Goal: Information Seeking & Learning: Find specific fact

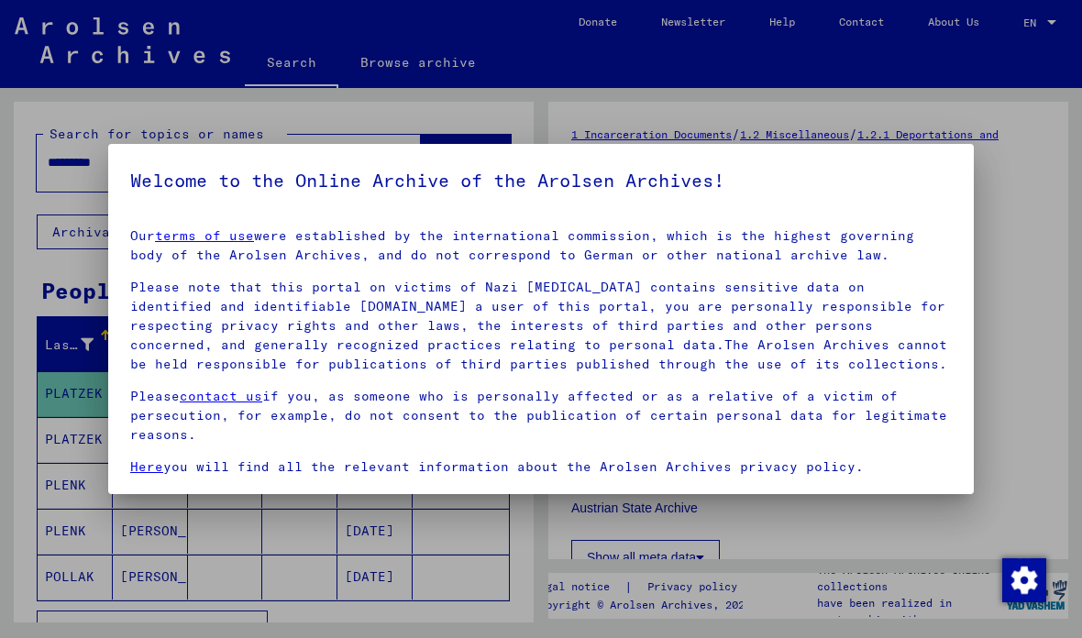
click at [821, 432] on p "Please contact us if you, as someone who is personally affected or as a relativ…" at bounding box center [540, 416] width 821 height 58
click at [713, 423] on p "Please contact us if you, as someone who is personally affected or as a relativ…" at bounding box center [540, 416] width 821 height 58
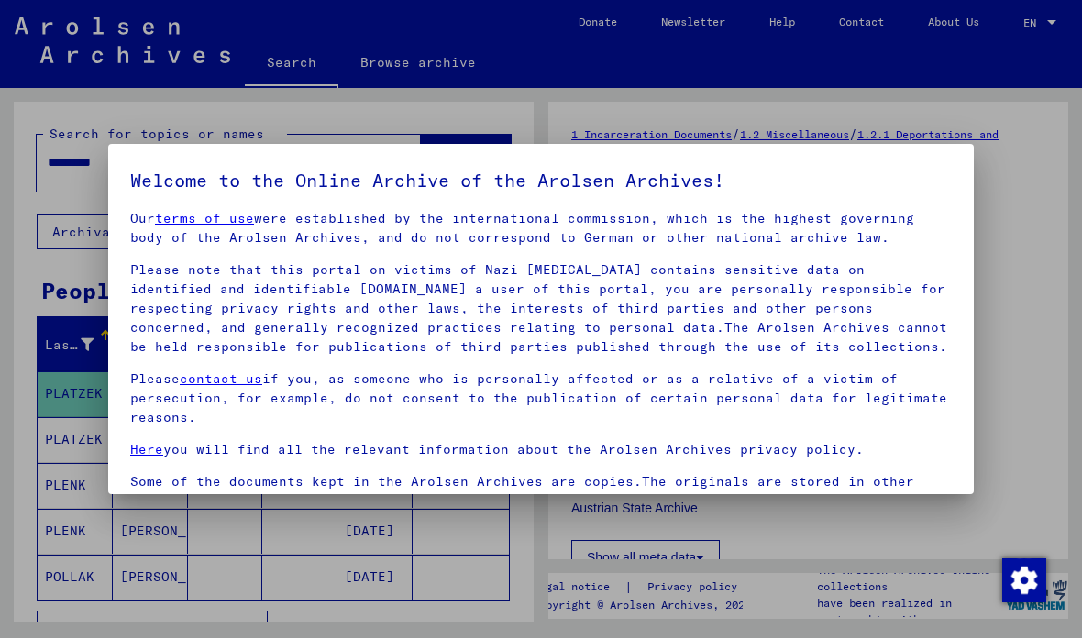
scroll to position [16, 0]
click at [821, 310] on p "Please note that this portal on victims of Nazi persecution contains sensitive …" at bounding box center [540, 309] width 821 height 96
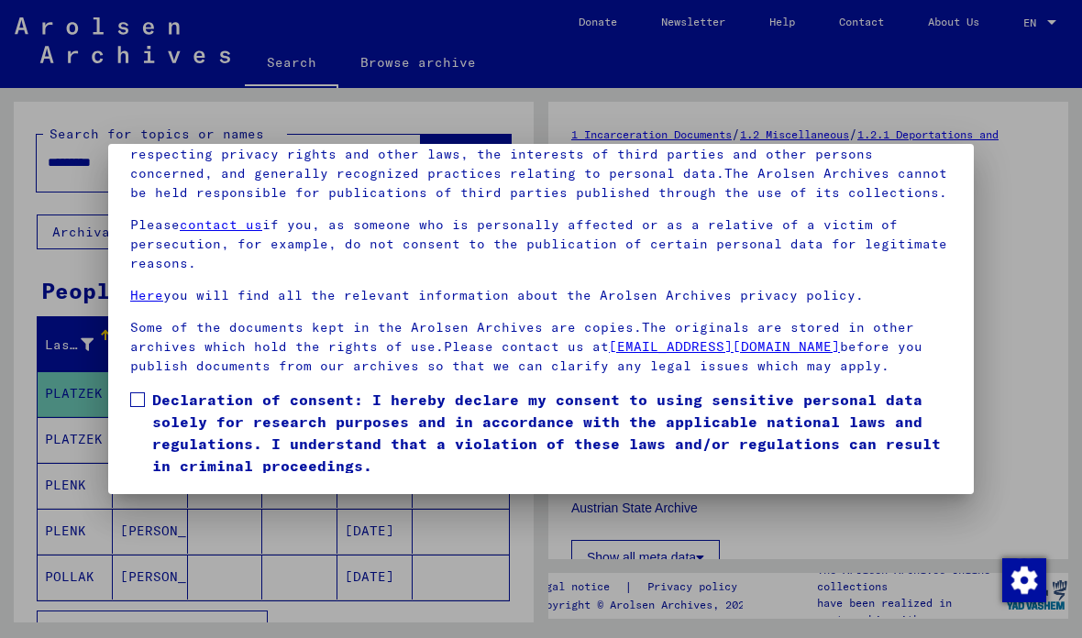
scroll to position [203, 0]
click at [145, 389] on label "Declaration of consent: I hereby declare my consent to using sensitive personal…" at bounding box center [540, 433] width 821 height 88
click at [189, 486] on button "I agree" at bounding box center [174, 503] width 89 height 35
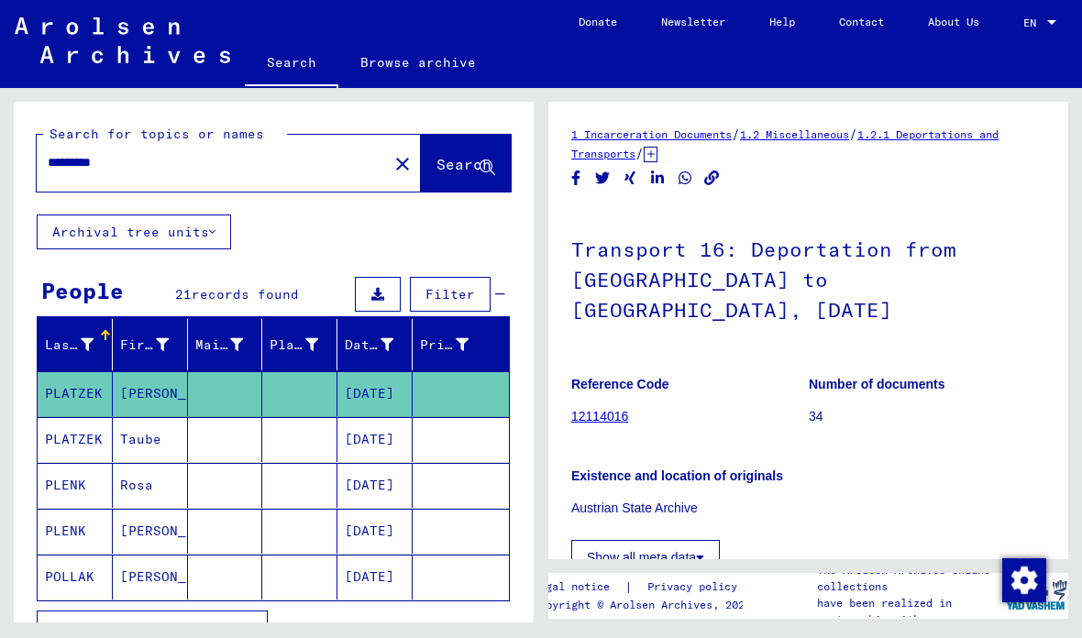
click at [256, 169] on input "*********" at bounding box center [212, 162] width 329 height 19
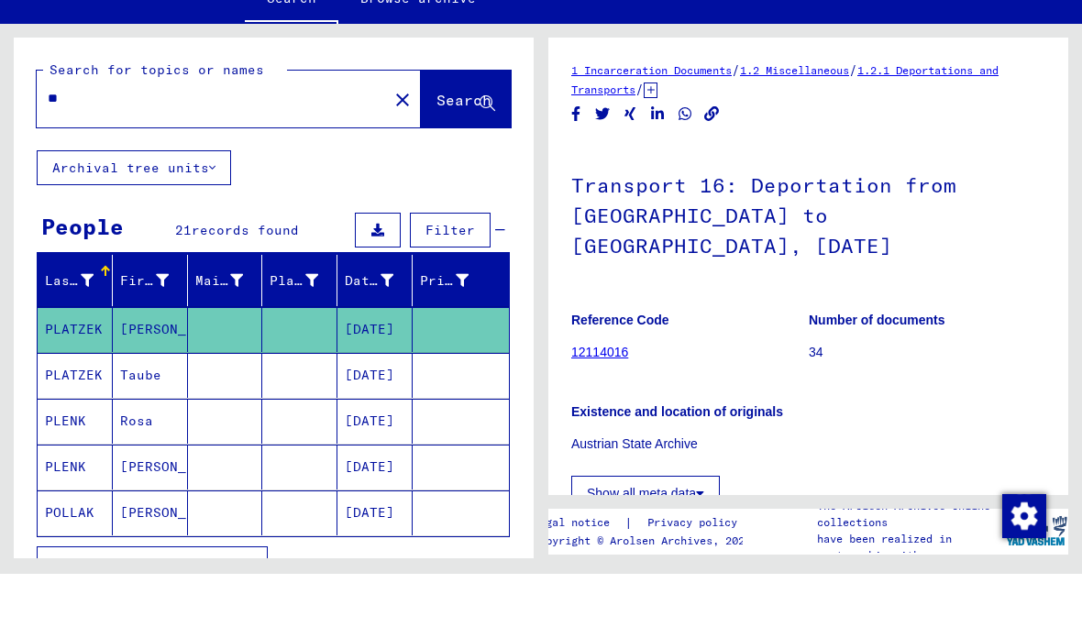
type input "*"
click at [457, 155] on span "Search" at bounding box center [463, 164] width 55 height 18
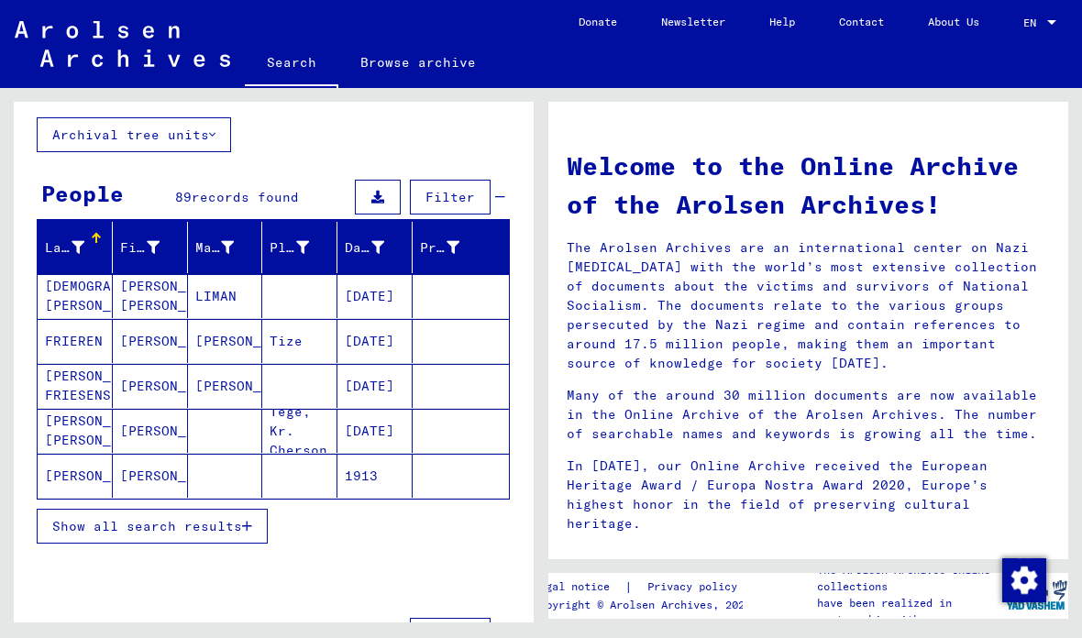
scroll to position [96, 0]
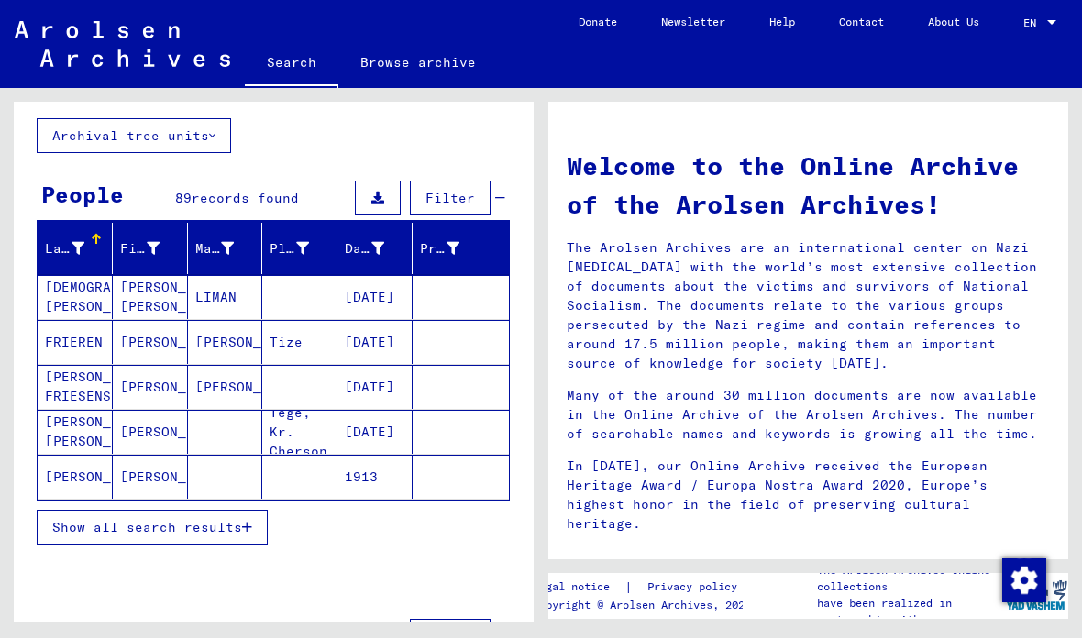
click at [195, 519] on span "Show all search results" at bounding box center [147, 527] width 190 height 16
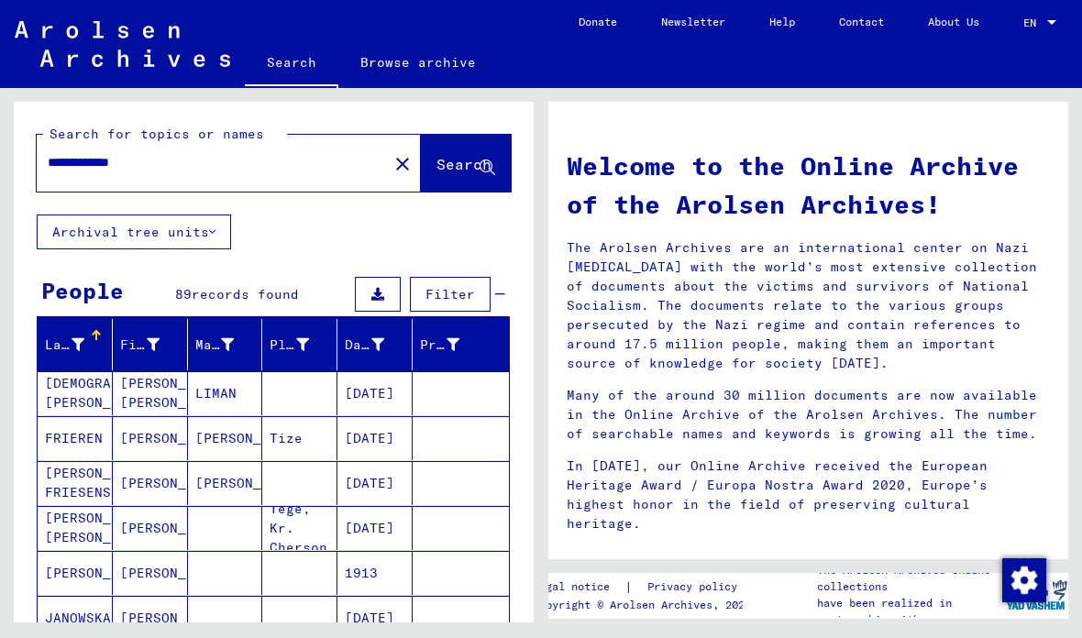
scroll to position [0, 0]
click at [92, 164] on input "**********" at bounding box center [207, 162] width 318 height 19
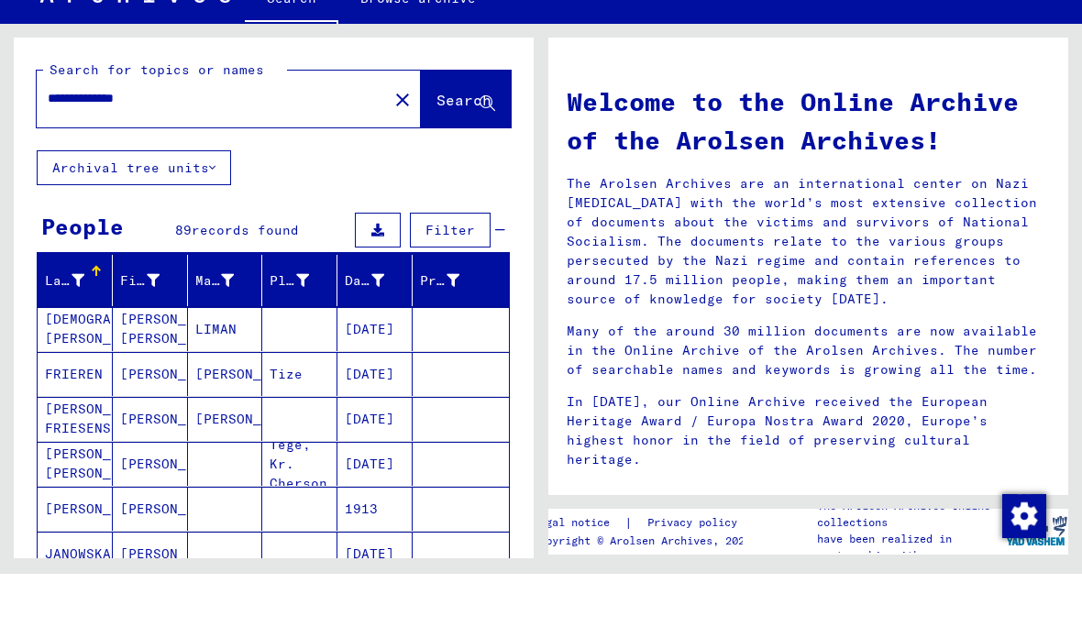
click at [234, 153] on input "**********" at bounding box center [207, 162] width 318 height 19
type input "**********"
click at [464, 155] on span "Search" at bounding box center [463, 164] width 55 height 18
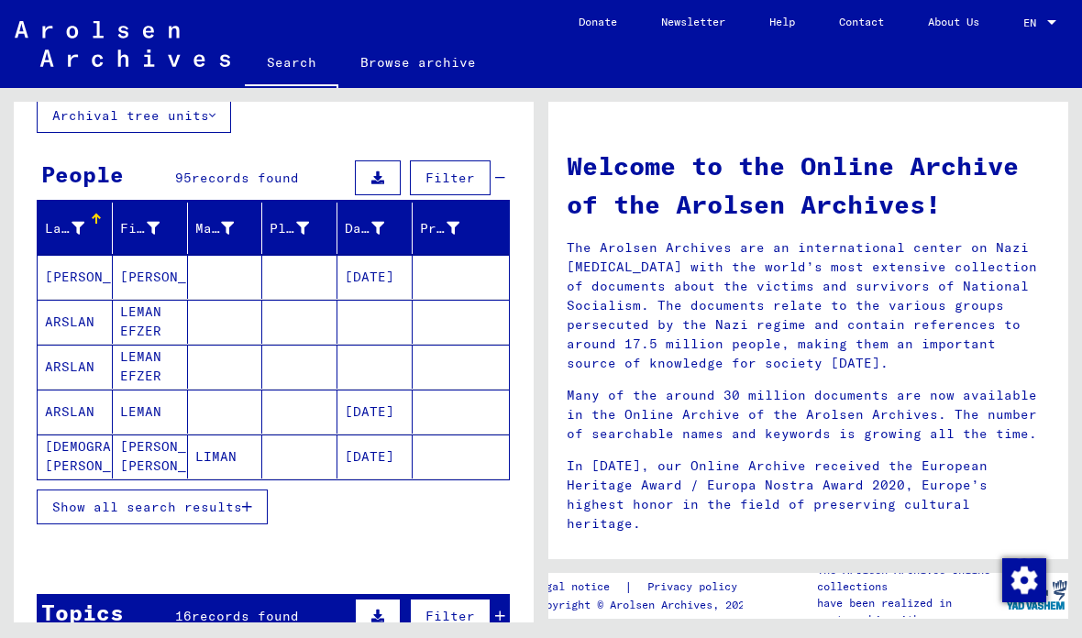
scroll to position [115, 0]
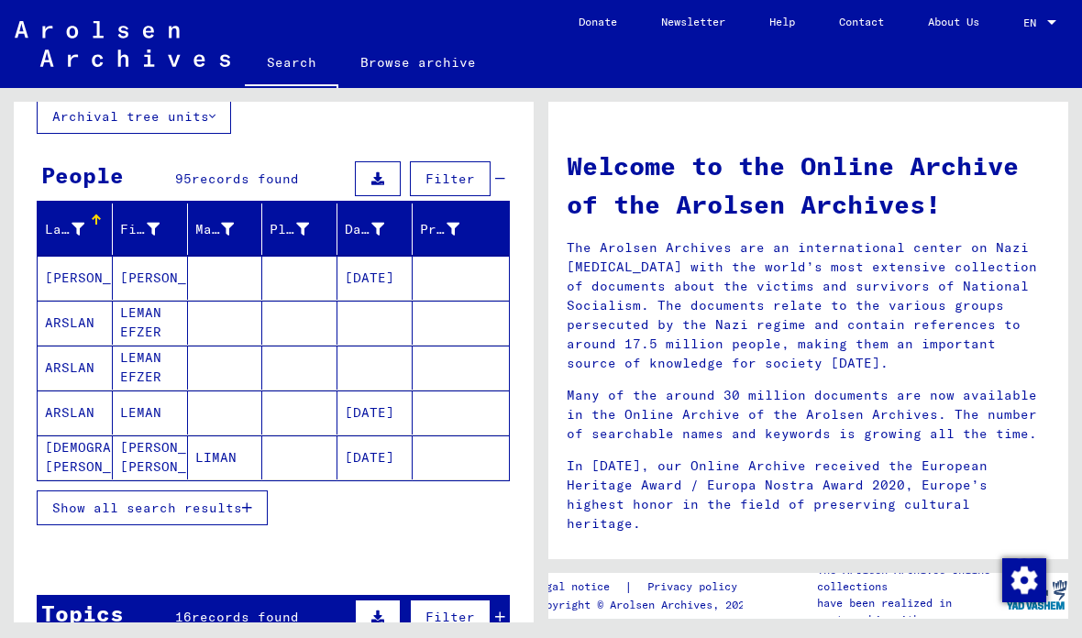
click at [217, 508] on span "Show all search results" at bounding box center [147, 508] width 190 height 16
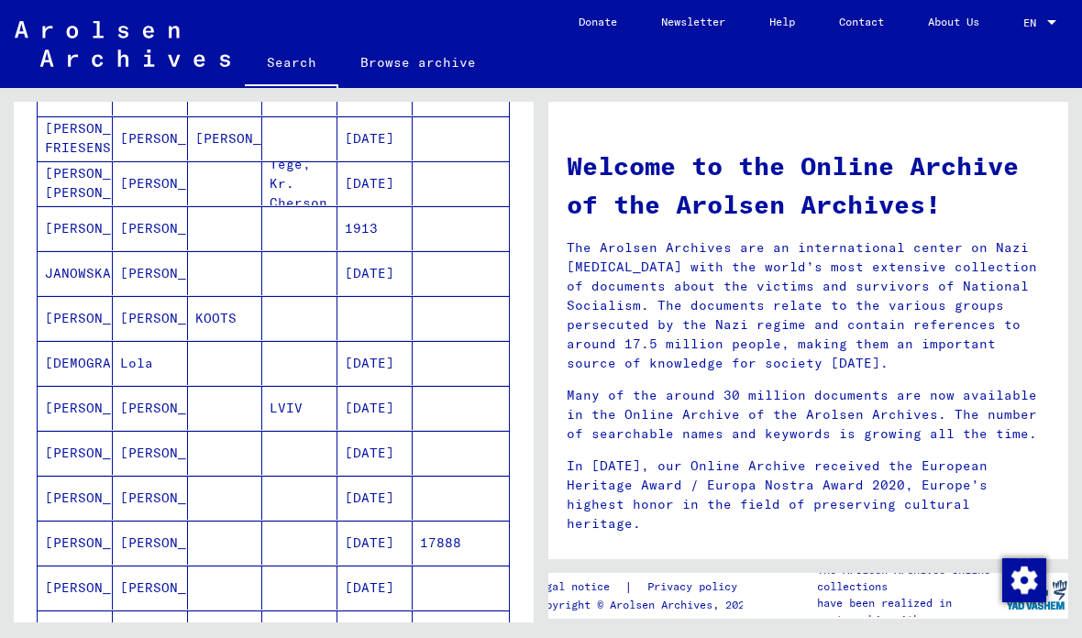
scroll to position [524, 0]
click at [97, 405] on mat-cell "LEHMAN" at bounding box center [75, 408] width 75 height 44
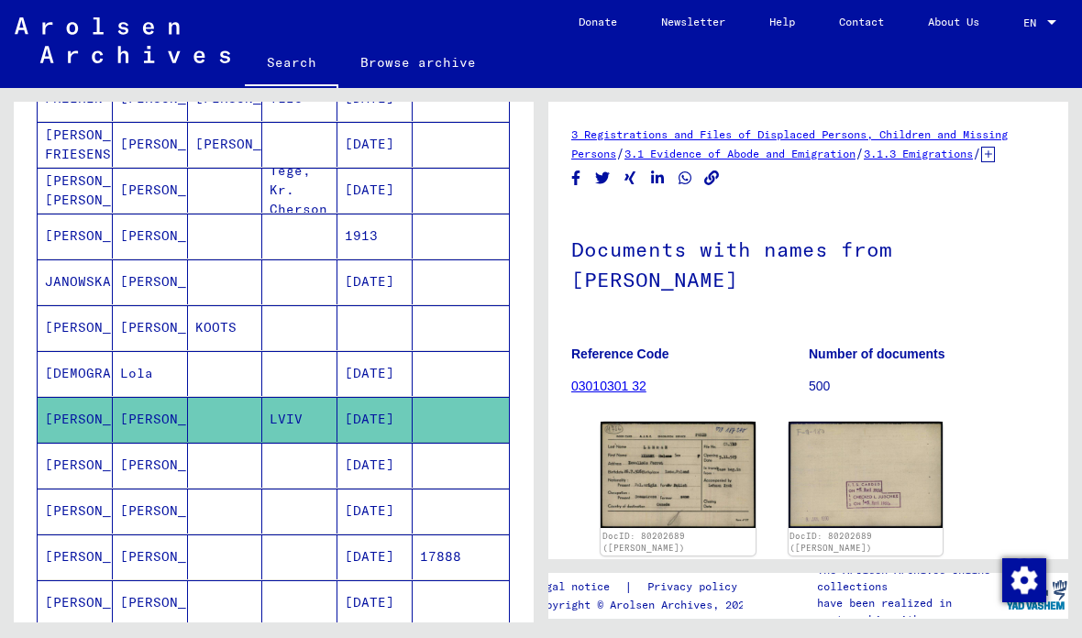
click at [719, 507] on img at bounding box center [677, 475] width 155 height 106
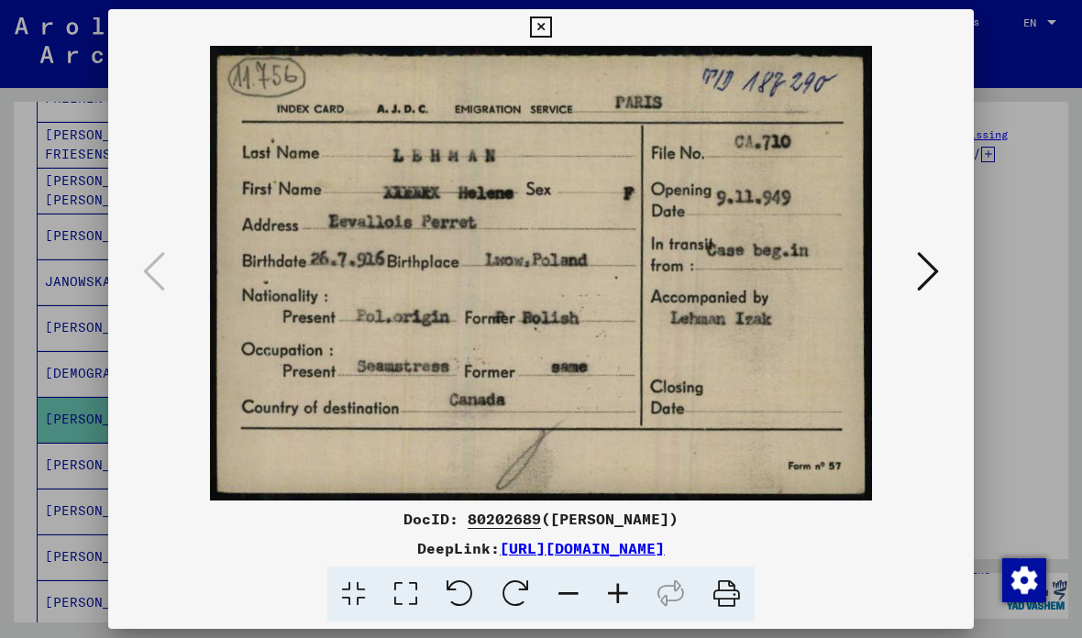
click at [942, 273] on button at bounding box center [927, 273] width 33 height 52
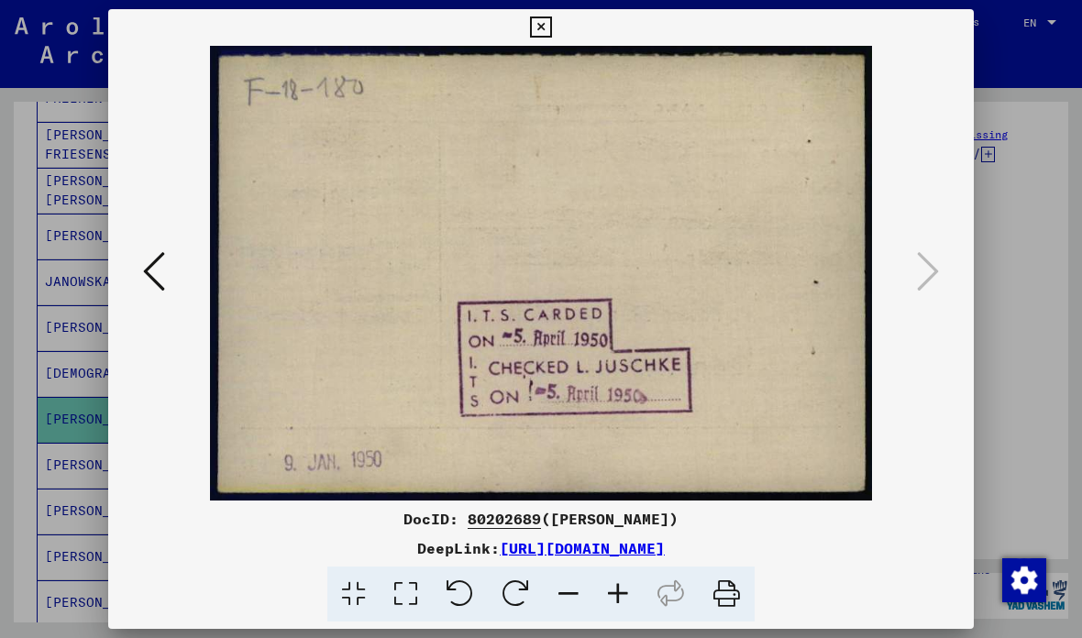
click at [947, 285] on div at bounding box center [540, 273] width 865 height 455
click at [556, 24] on button at bounding box center [540, 27] width 32 height 37
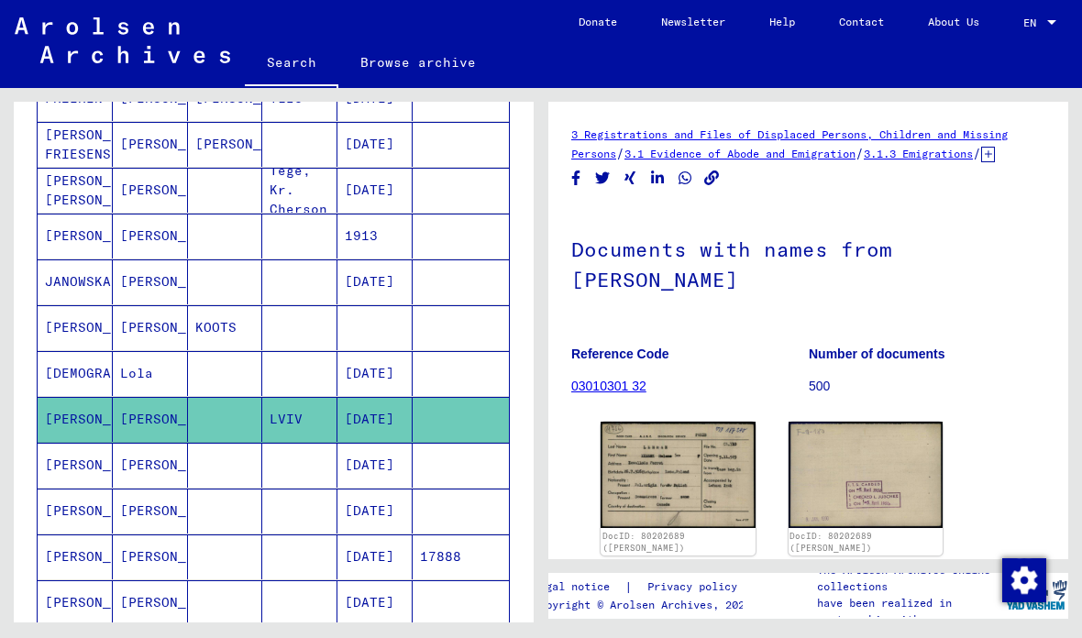
click at [89, 458] on mat-cell "LEHMAN" at bounding box center [75, 465] width 75 height 45
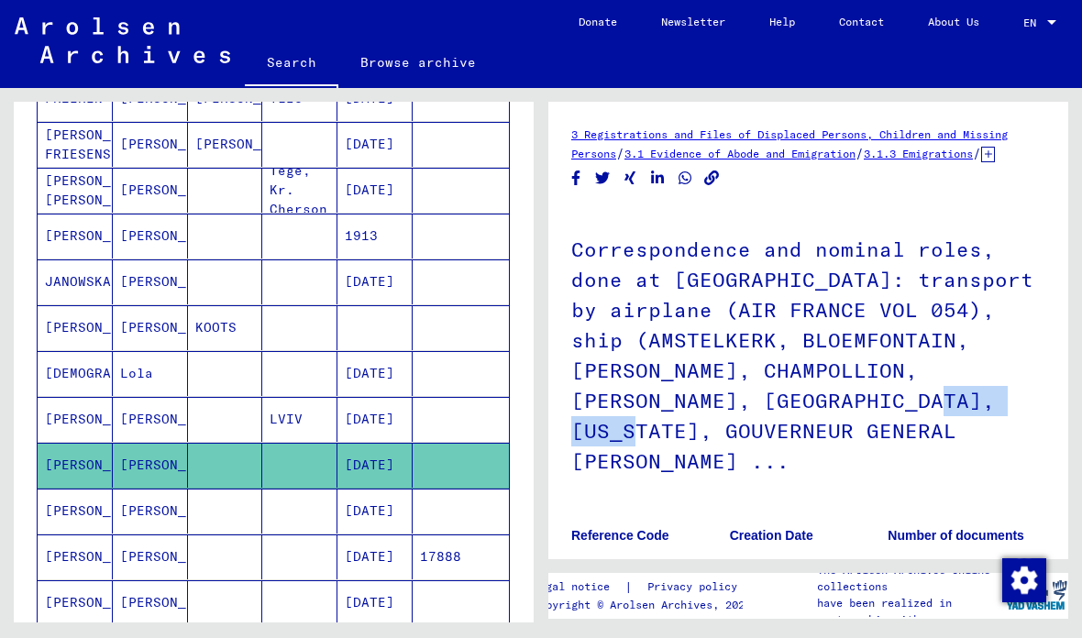
click at [1042, 482] on h1 "Correspondence and nominal roles, done at Paris: transport by airplane (AIR FRA…" at bounding box center [808, 353] width 474 height 292
click at [1029, 474] on h1 "Correspondence and nominal roles, done at Paris: transport by airplane (AIR FRA…" at bounding box center [808, 353] width 474 height 292
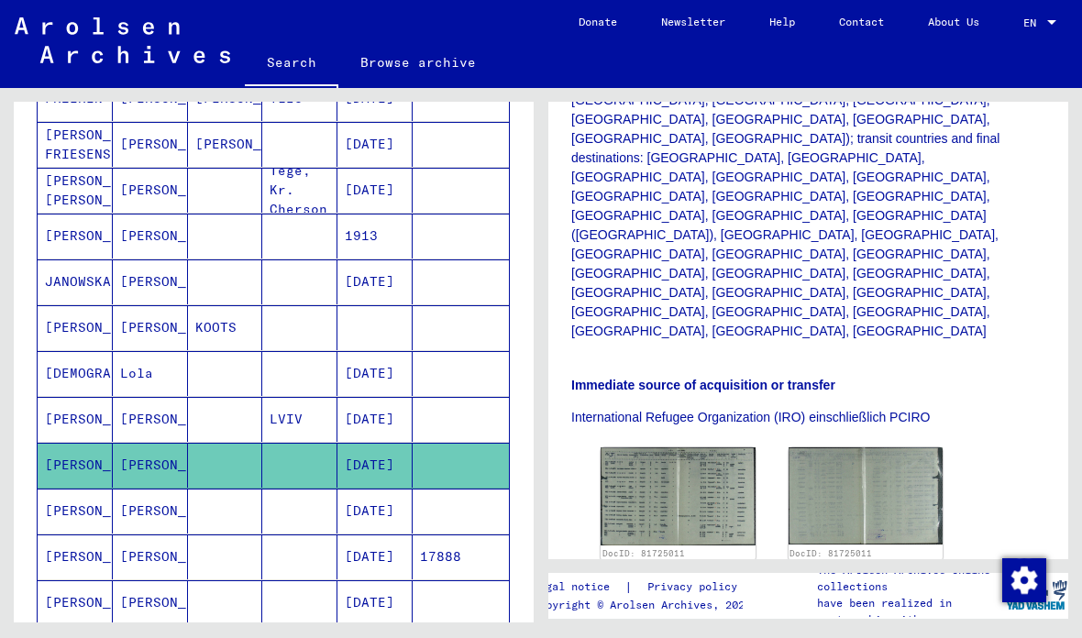
scroll to position [690, 0]
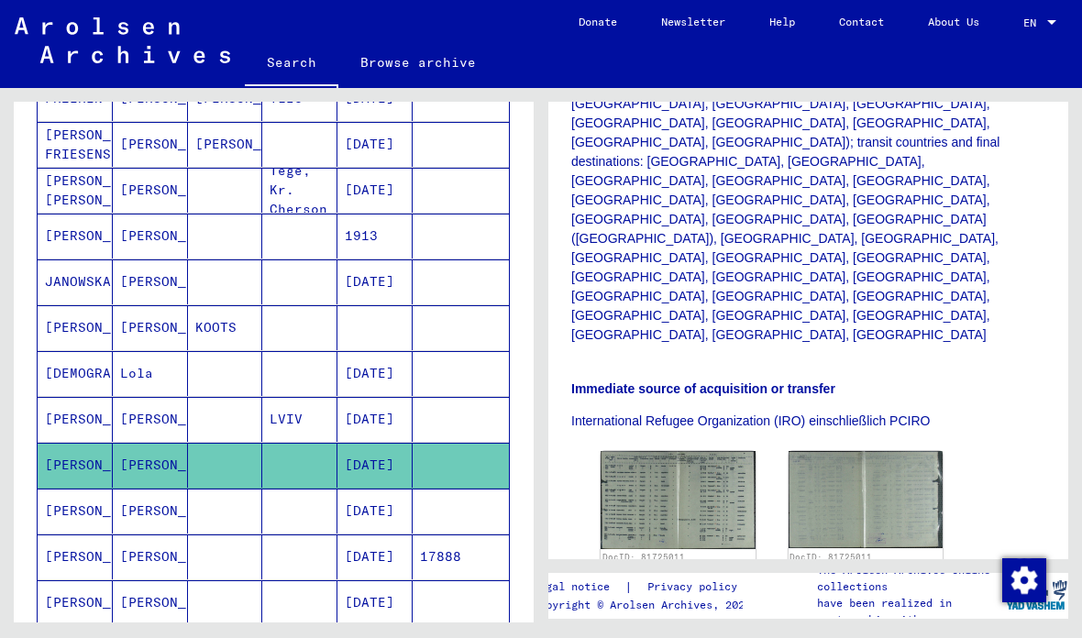
click at [94, 507] on mat-cell "LEHMAN" at bounding box center [75, 511] width 75 height 45
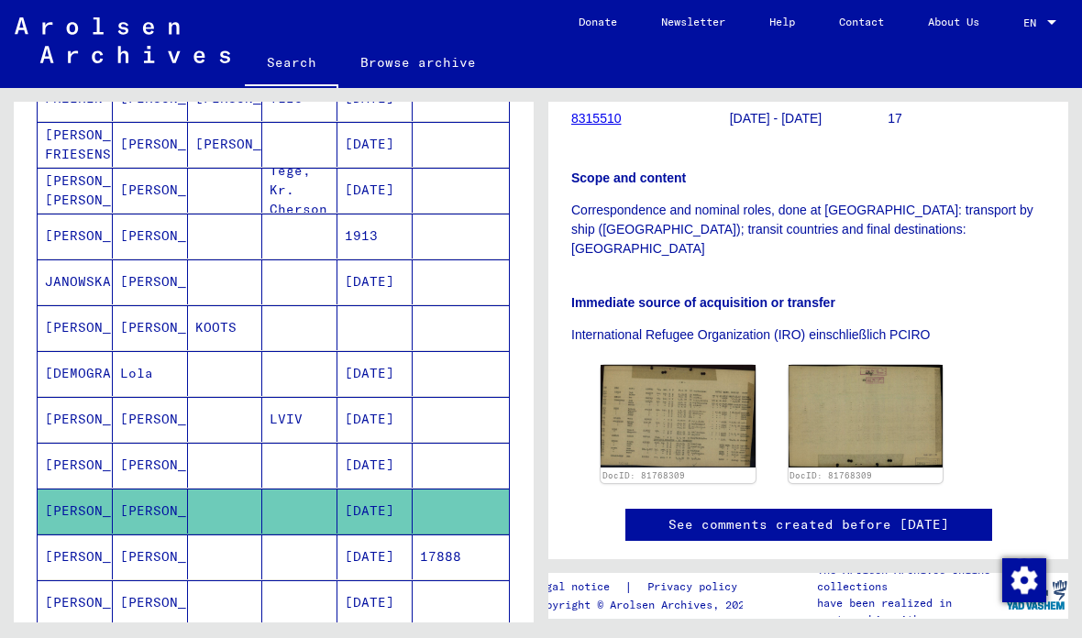
scroll to position [359, 0]
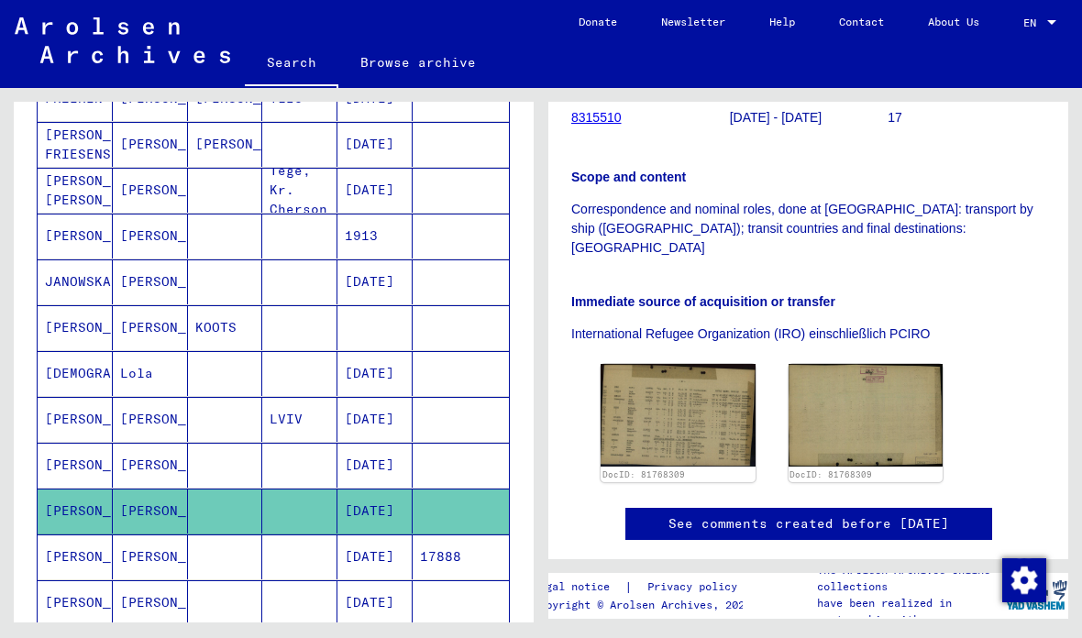
click at [93, 555] on icon at bounding box center [76, 564] width 46 height 73
click at [84, 601] on mat-cell "LEHMANN" at bounding box center [75, 602] width 75 height 45
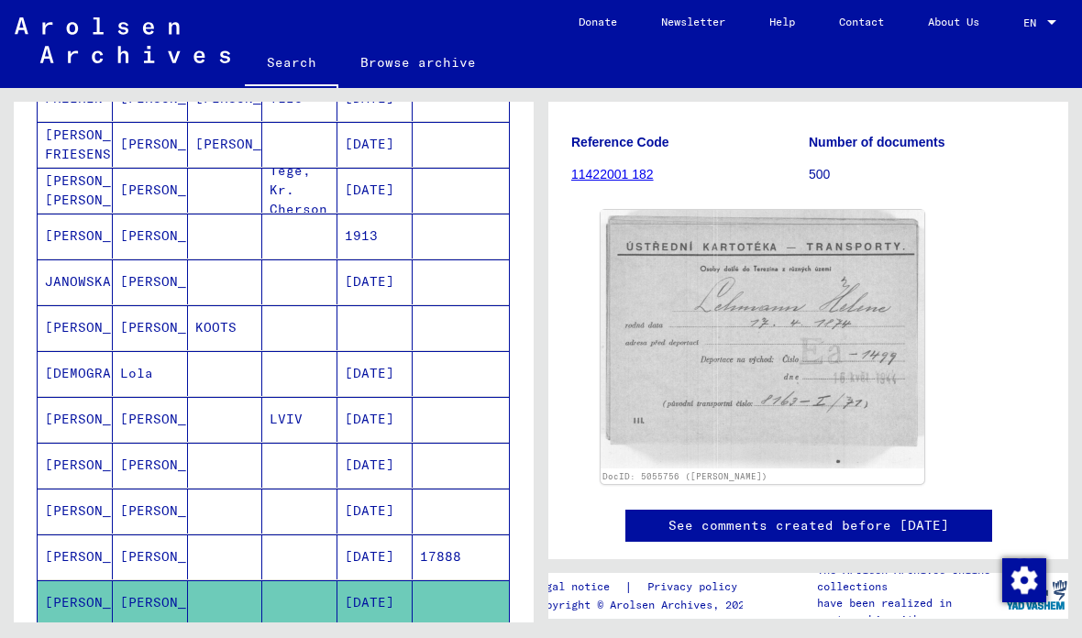
scroll to position [219, 0]
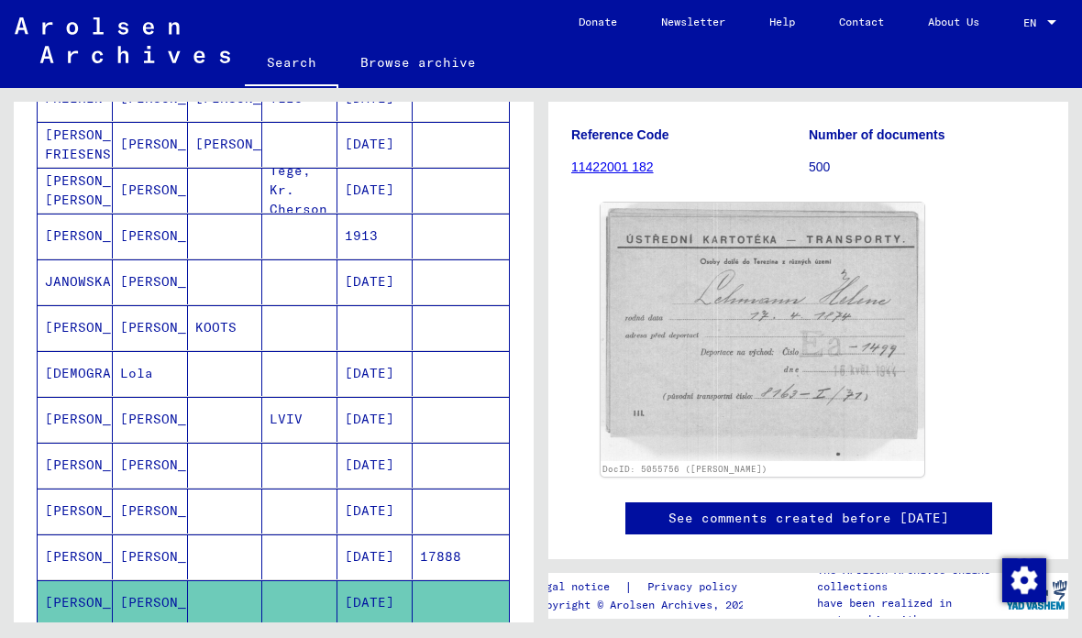
click at [828, 369] on img at bounding box center [762, 332] width 324 height 258
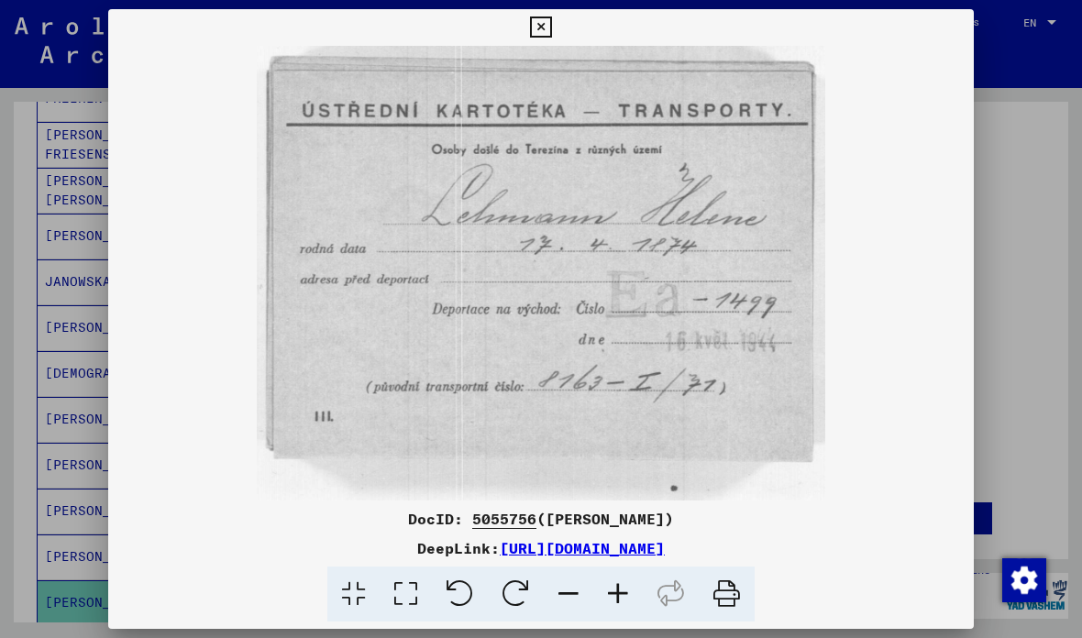
click at [551, 34] on icon at bounding box center [540, 27] width 21 height 22
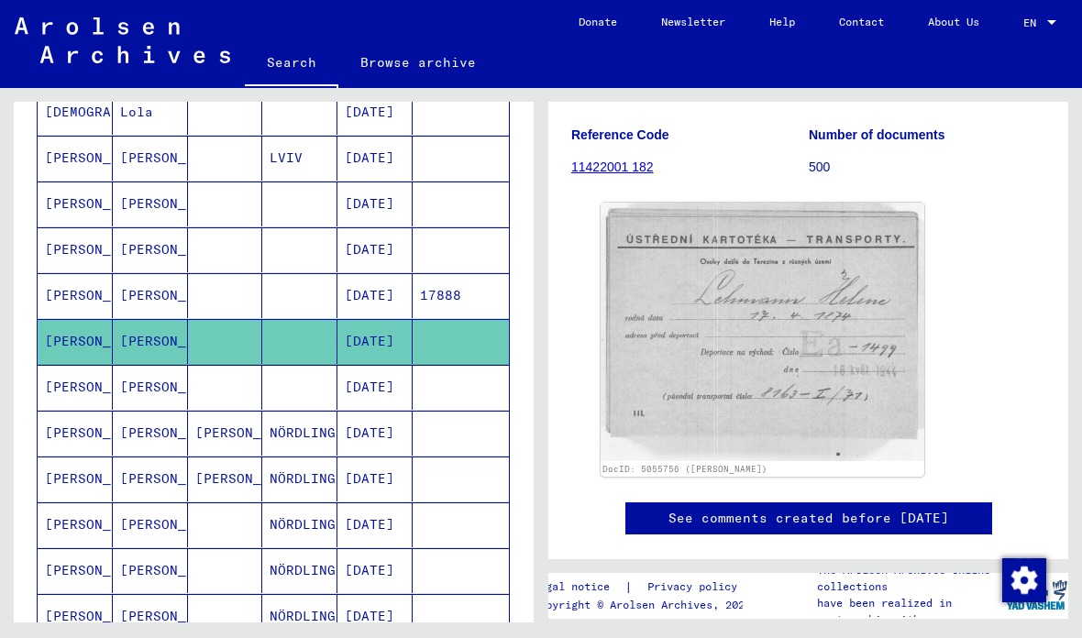
scroll to position [785, 0]
click at [86, 384] on mat-cell "LEHMANN" at bounding box center [75, 388] width 75 height 45
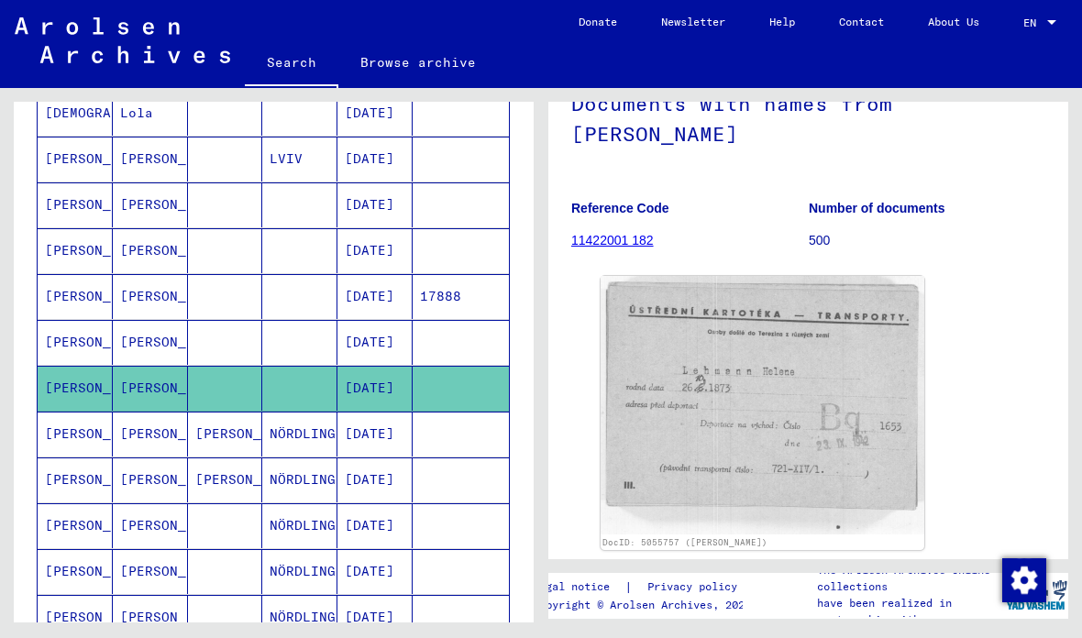
scroll to position [147, 0]
click at [837, 416] on img at bounding box center [762, 404] width 324 height 258
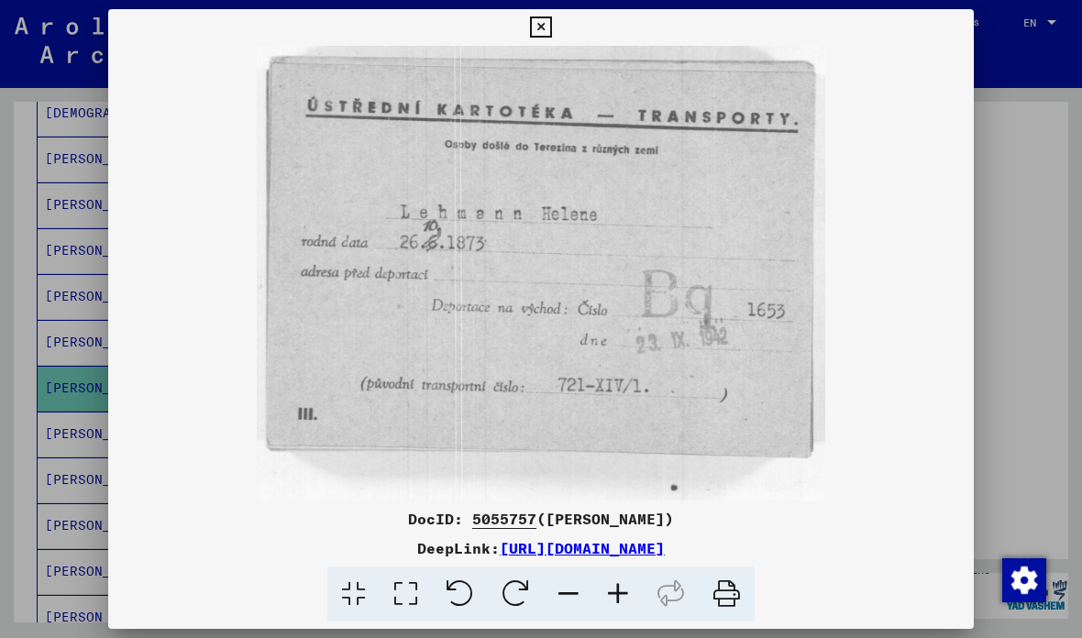
click at [551, 30] on icon at bounding box center [540, 27] width 21 height 22
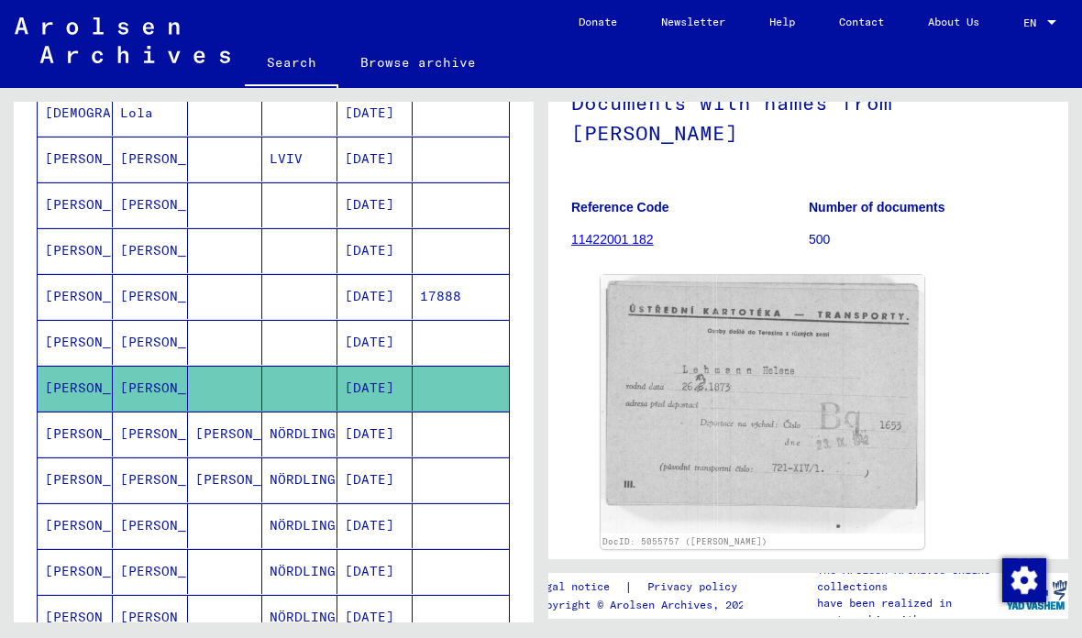
click at [192, 346] on mat-cell at bounding box center [225, 342] width 75 height 45
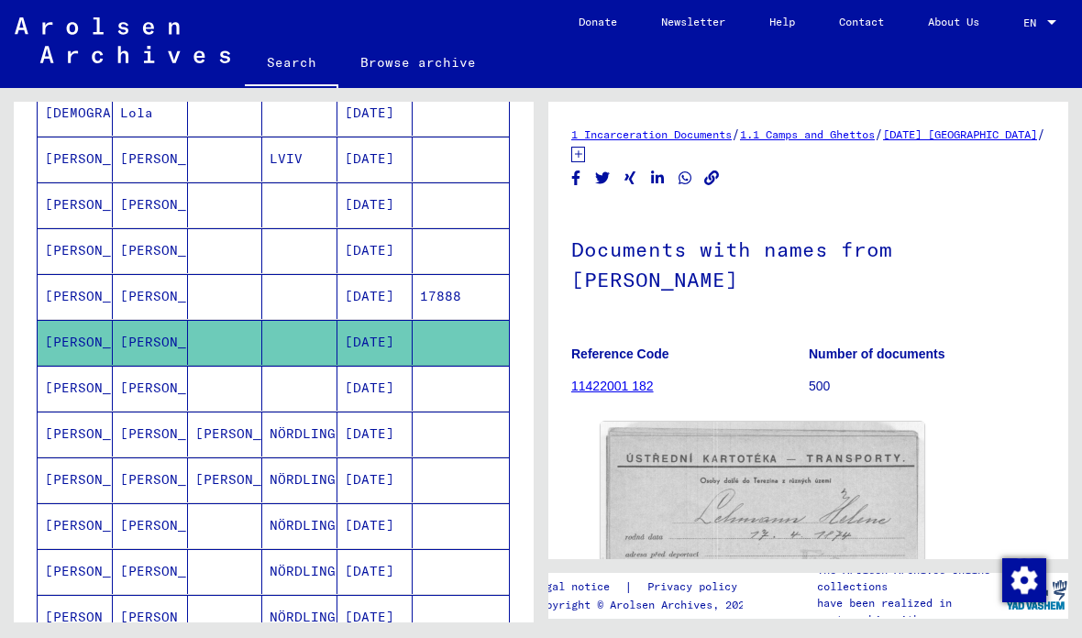
click at [823, 525] on img at bounding box center [762, 551] width 324 height 258
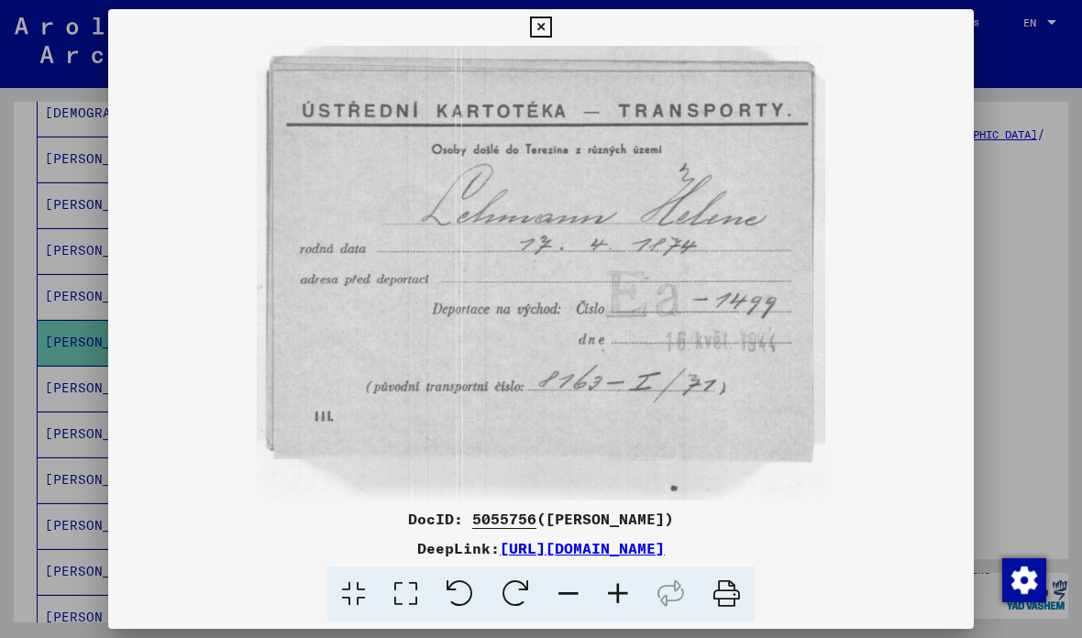
click at [551, 27] on icon at bounding box center [540, 27] width 21 height 22
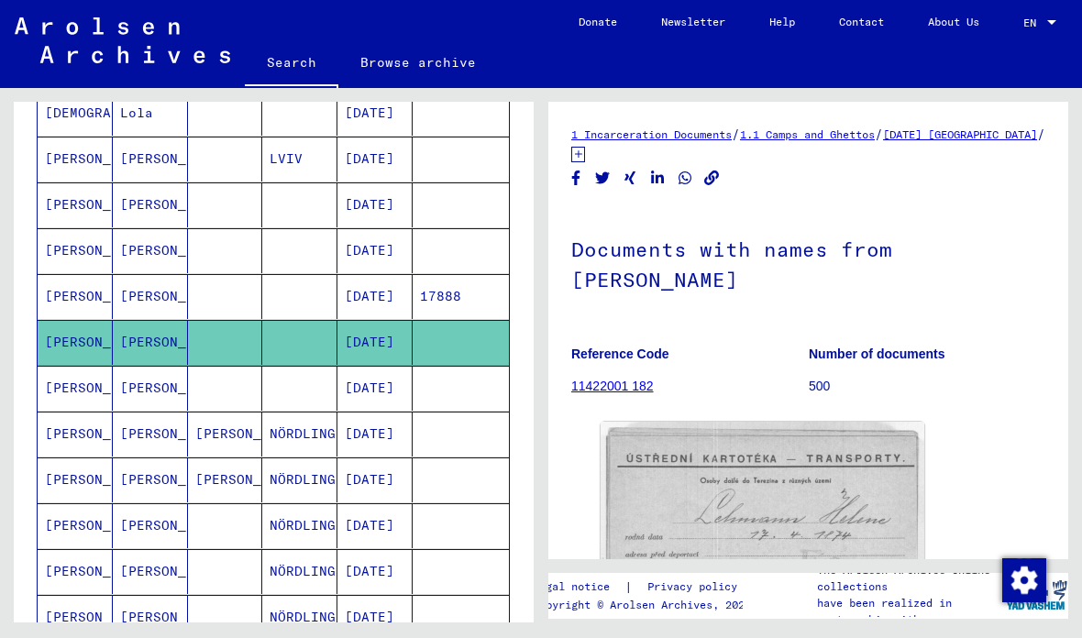
click at [84, 393] on mat-cell "LEHMANN" at bounding box center [75, 388] width 75 height 45
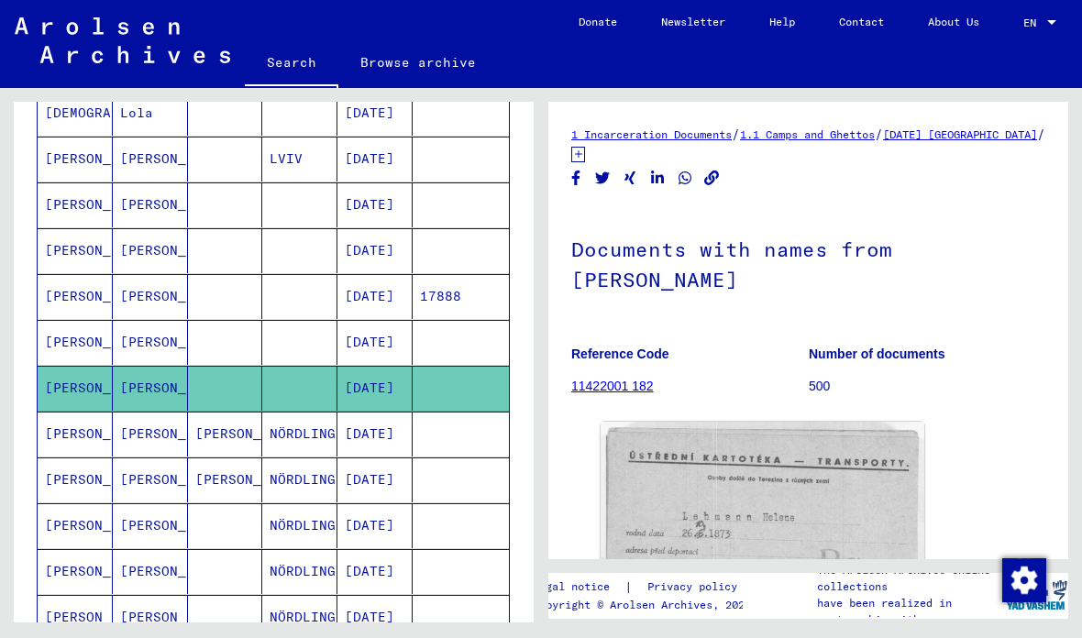
click at [84, 438] on mat-cell "LEHMANN" at bounding box center [75, 434] width 75 height 45
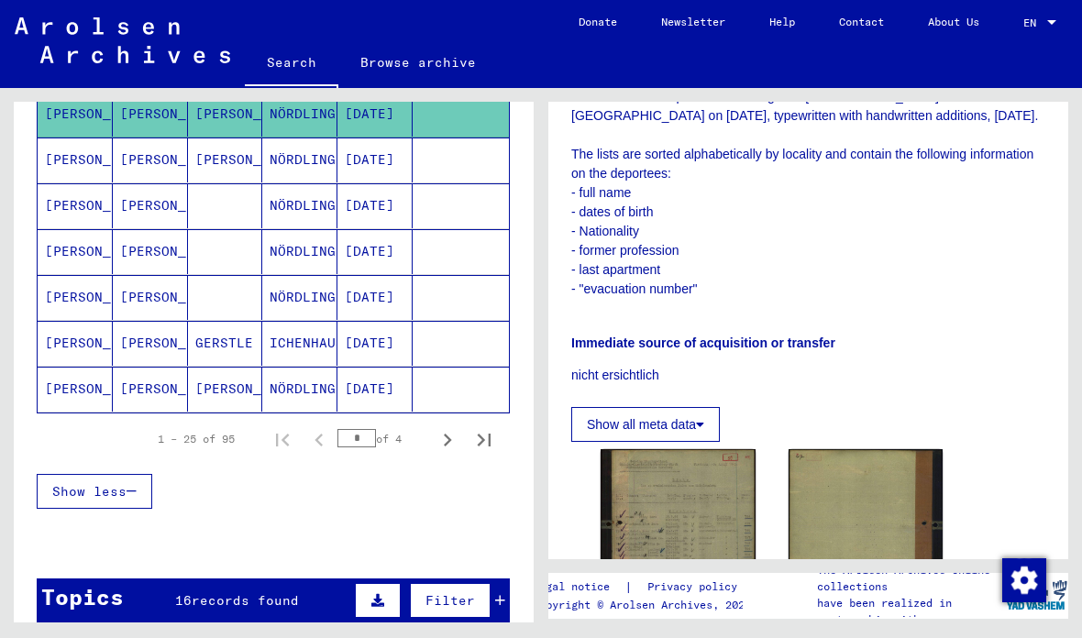
scroll to position [1105, 0]
click at [97, 208] on mat-cell "LEHMANN" at bounding box center [75, 205] width 75 height 45
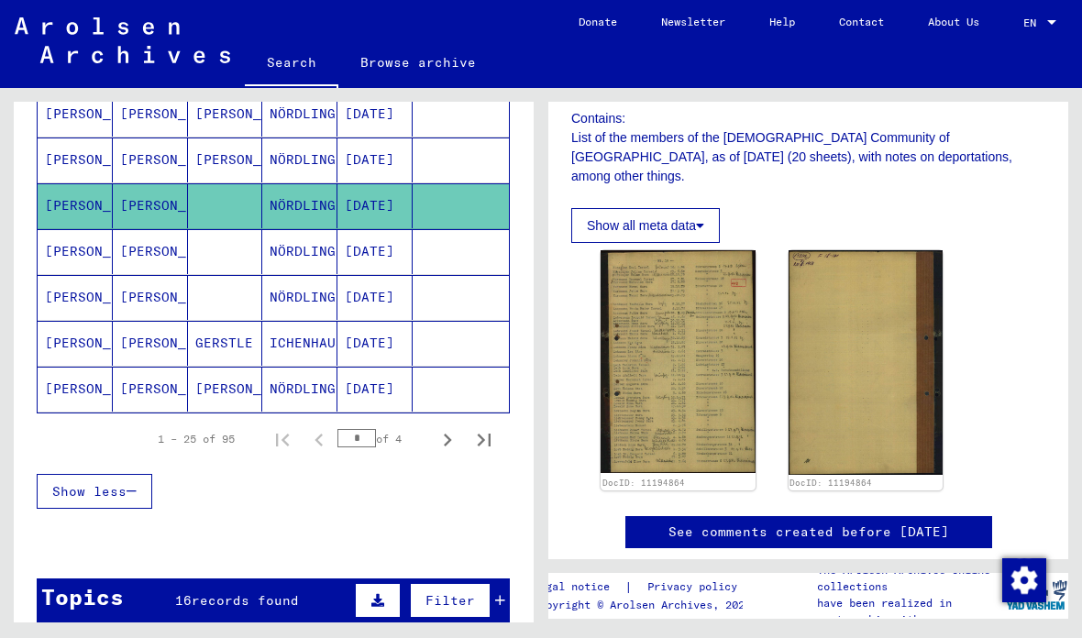
scroll to position [383, 0]
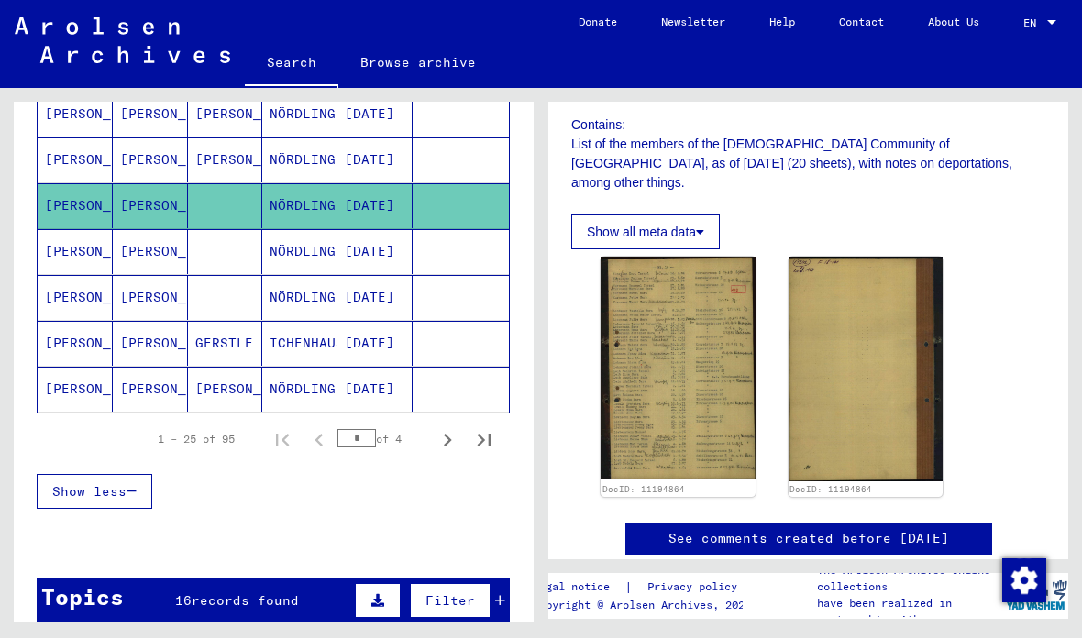
click at [721, 357] on img at bounding box center [677, 368] width 155 height 223
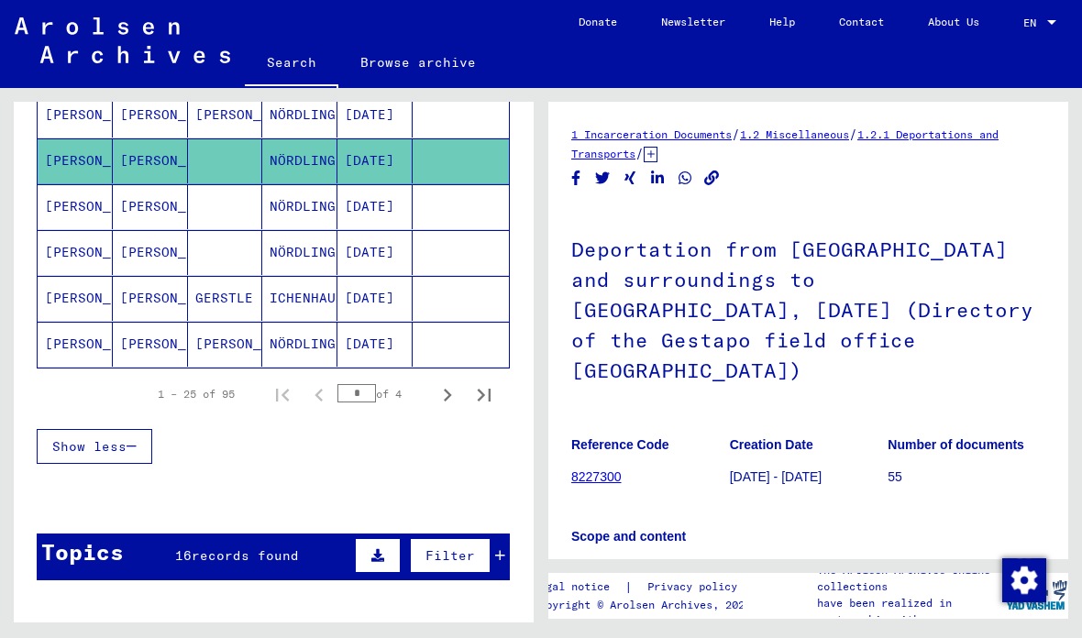
scroll to position [1152, 0]
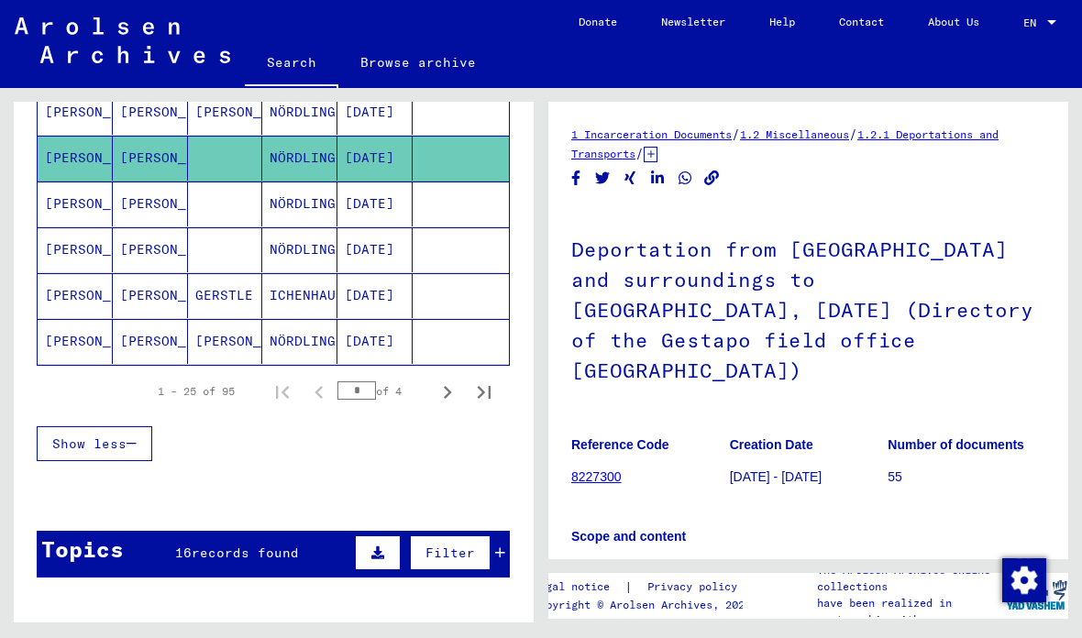
click at [198, 302] on mat-cell "GERSTLE" at bounding box center [225, 295] width 75 height 45
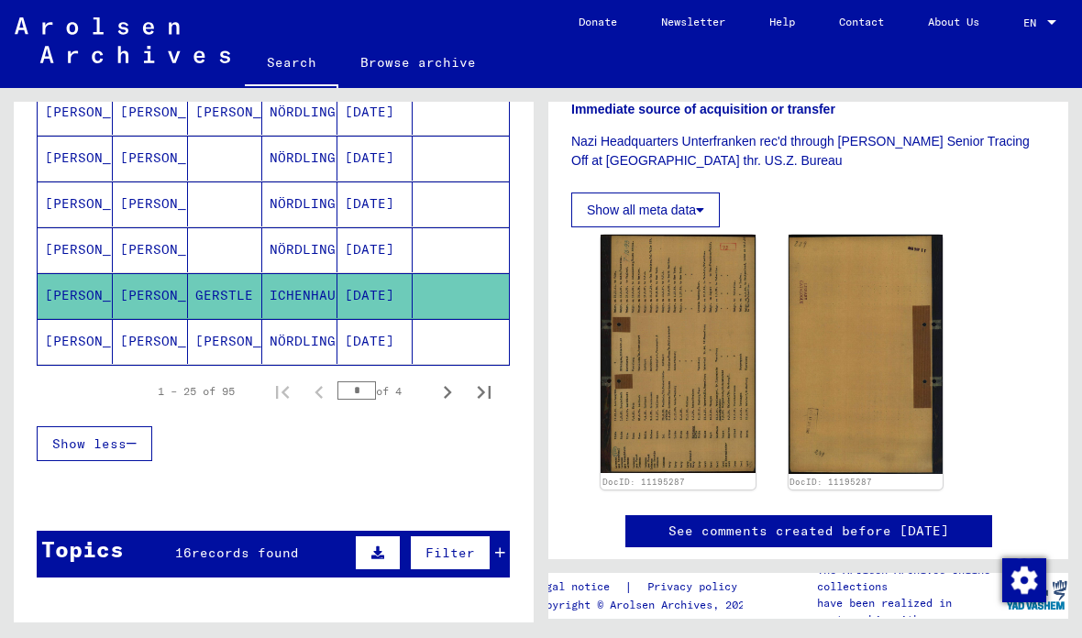
scroll to position [708, 0]
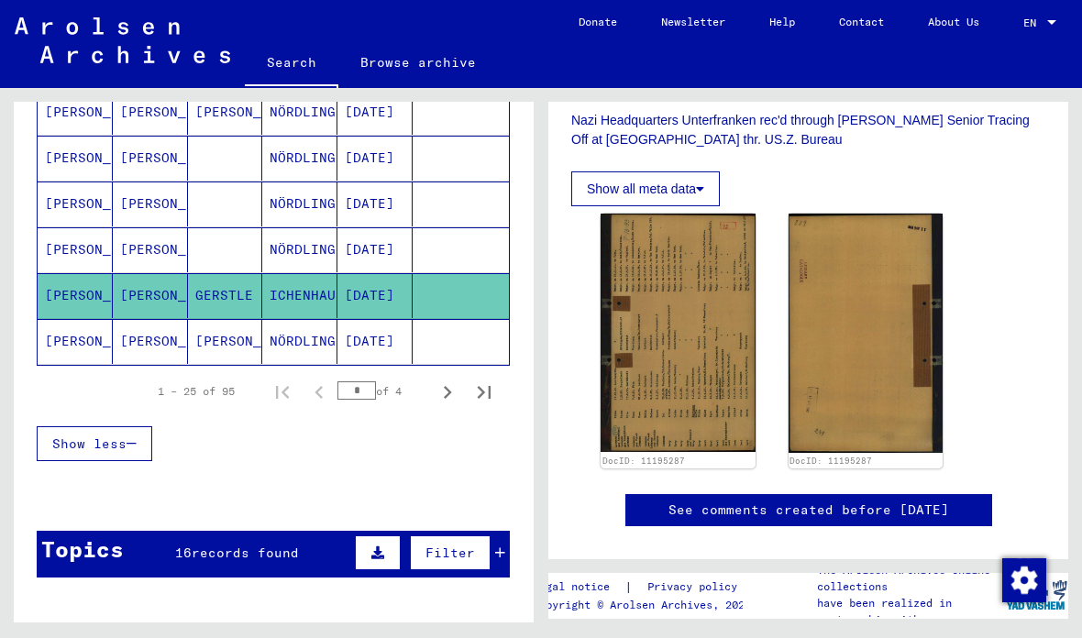
click at [206, 326] on mat-cell "EINSTEIN" at bounding box center [225, 341] width 75 height 45
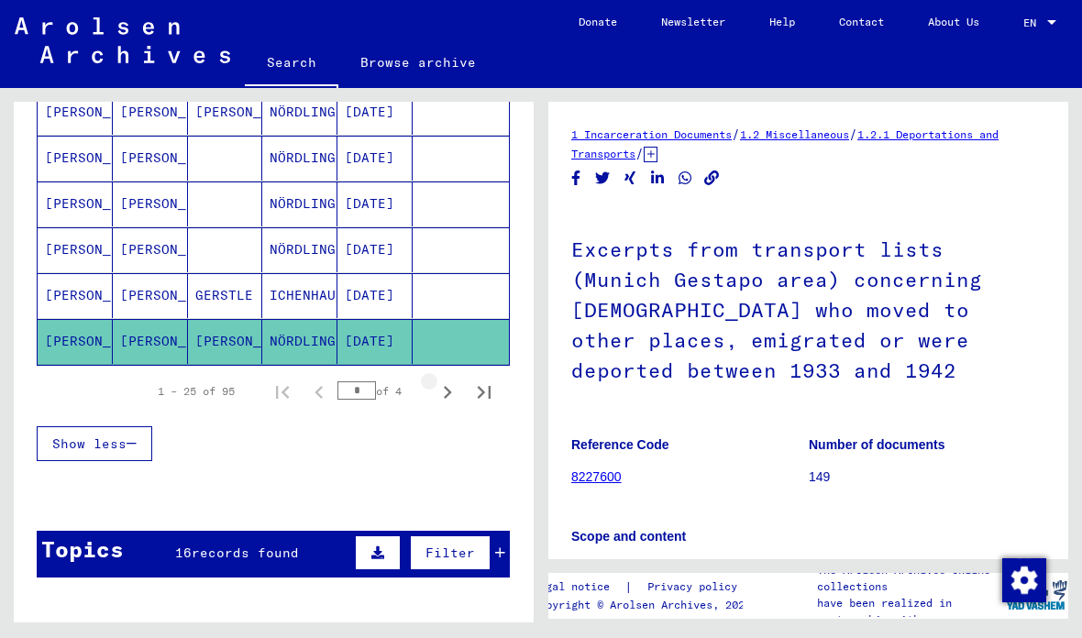
click at [456, 394] on icon "Next page" at bounding box center [447, 392] width 26 height 26
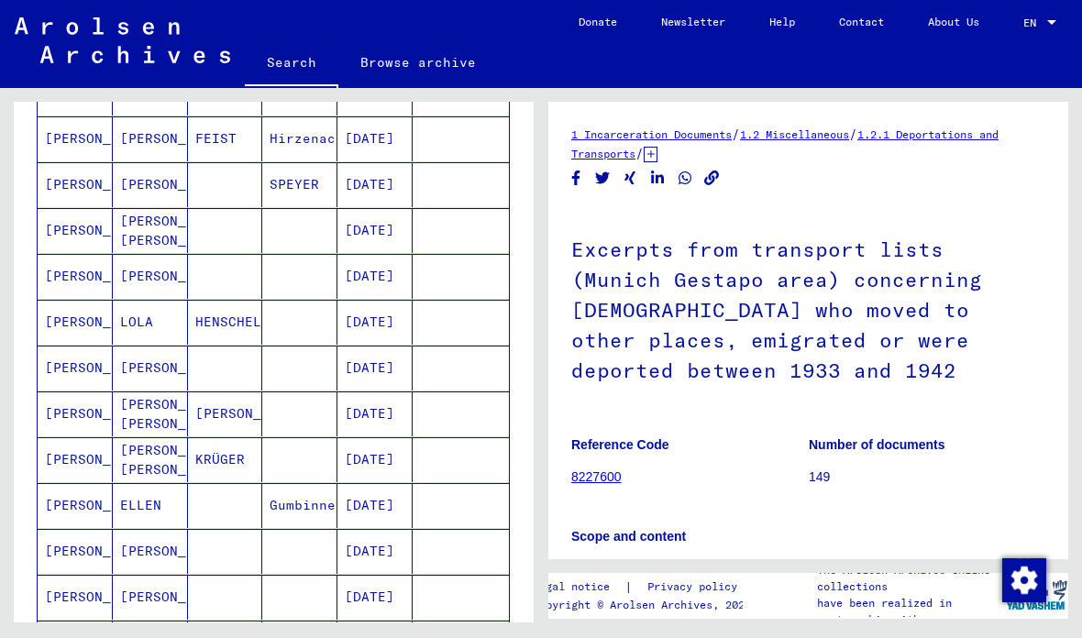
scroll to position [303, 0]
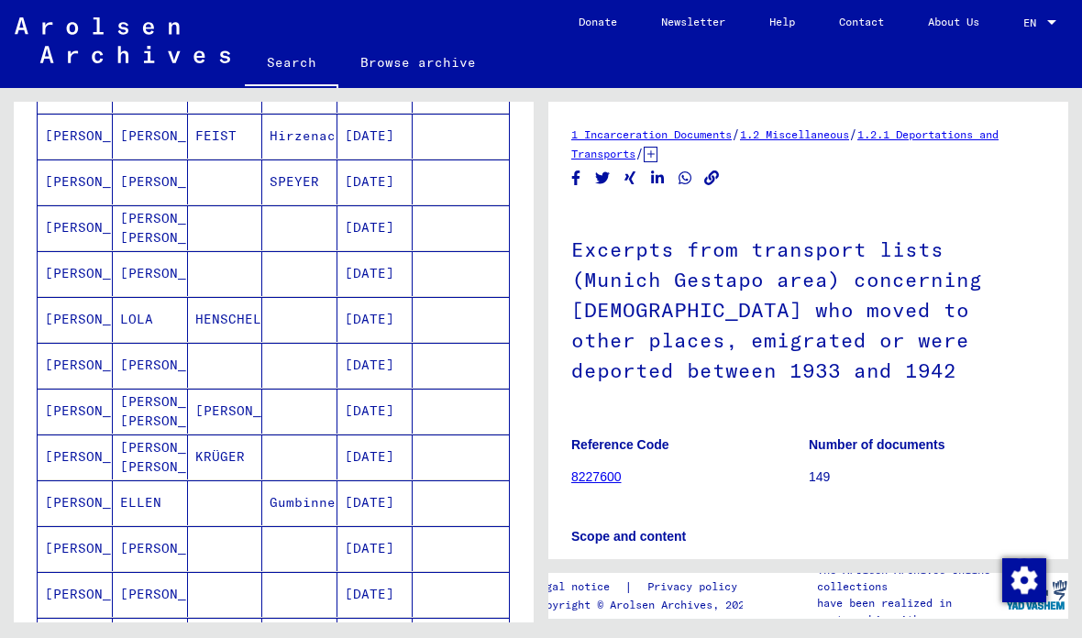
click at [93, 280] on mat-cell "LEHMANN" at bounding box center [75, 273] width 75 height 45
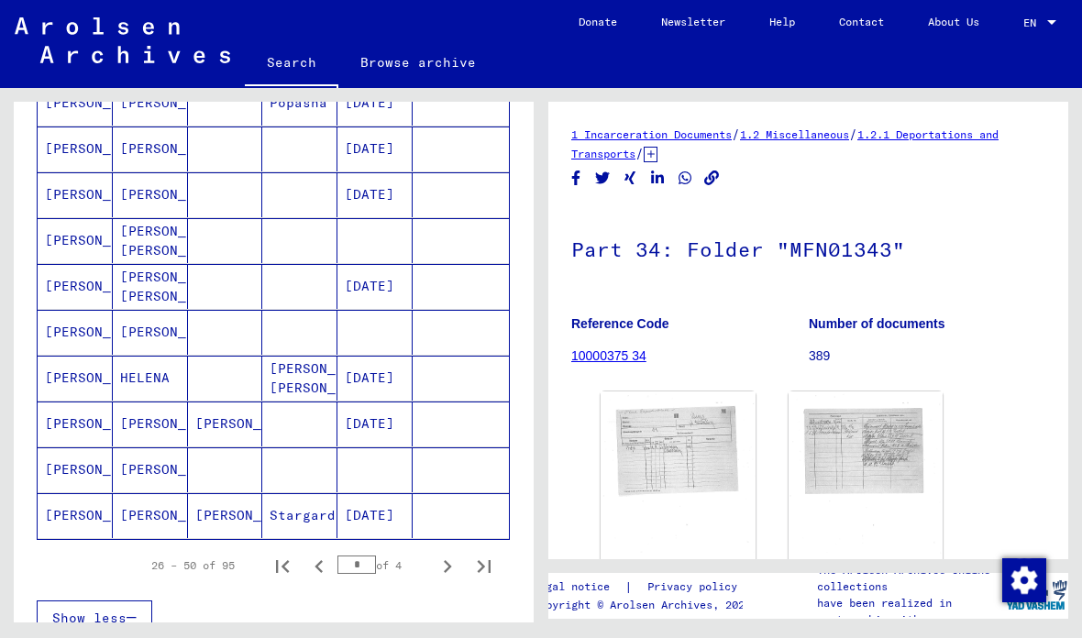
scroll to position [980, 0]
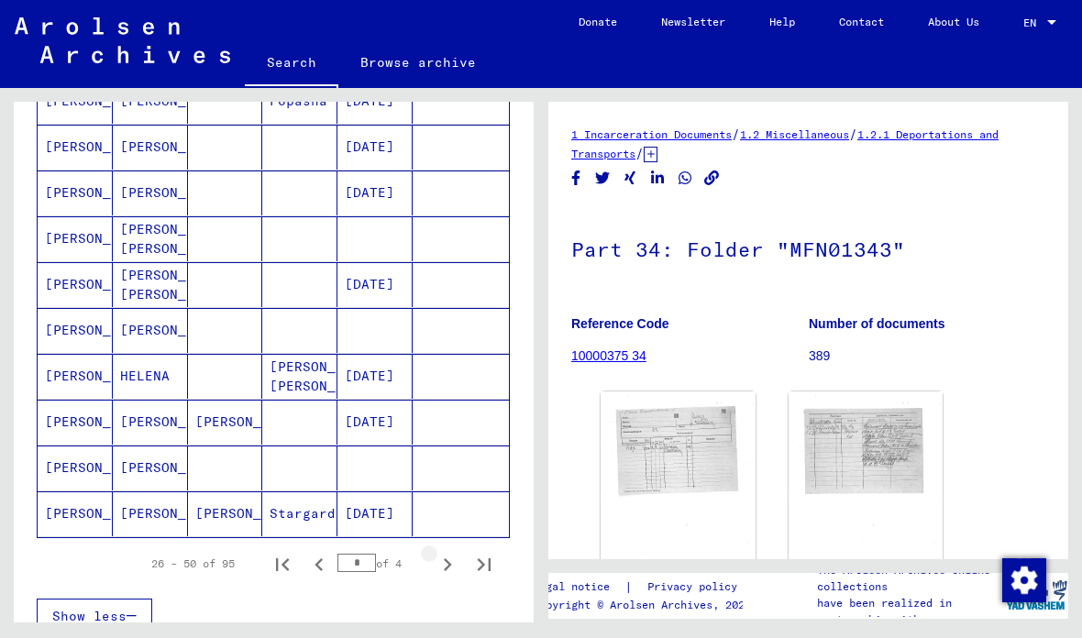
click at [461, 565] on button "Next page" at bounding box center [447, 563] width 37 height 37
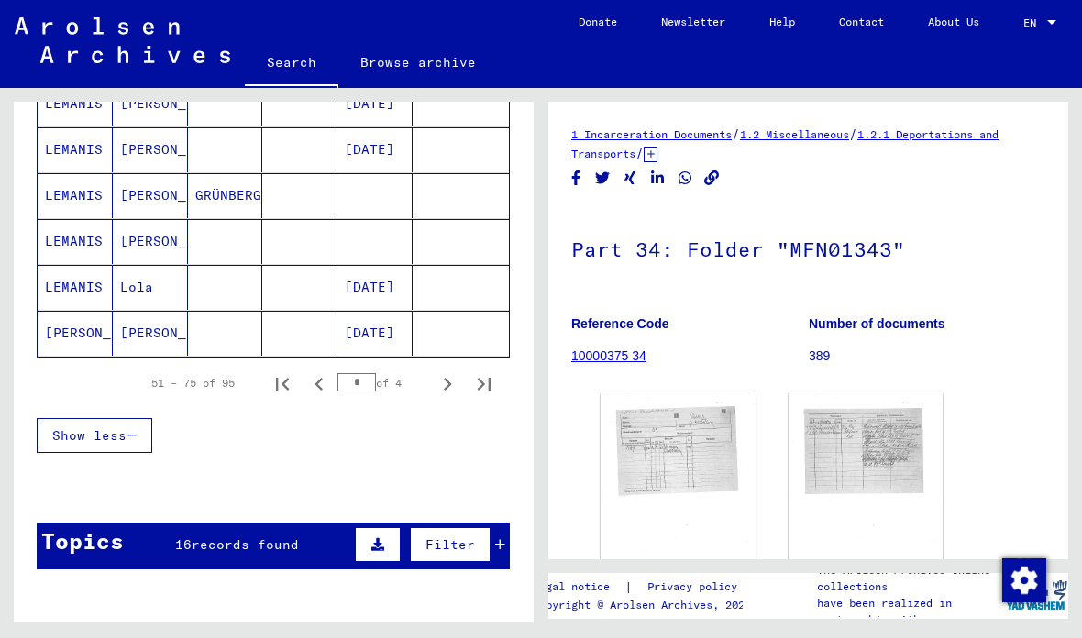
scroll to position [1175, 0]
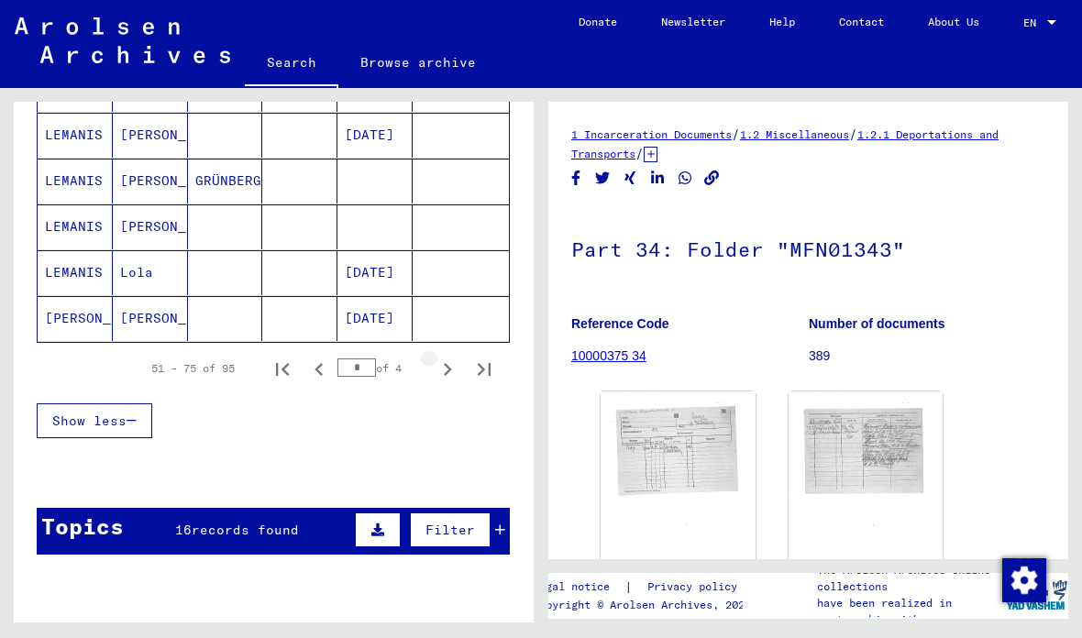
click at [456, 372] on icon "Next page" at bounding box center [447, 370] width 26 height 26
type input "*"
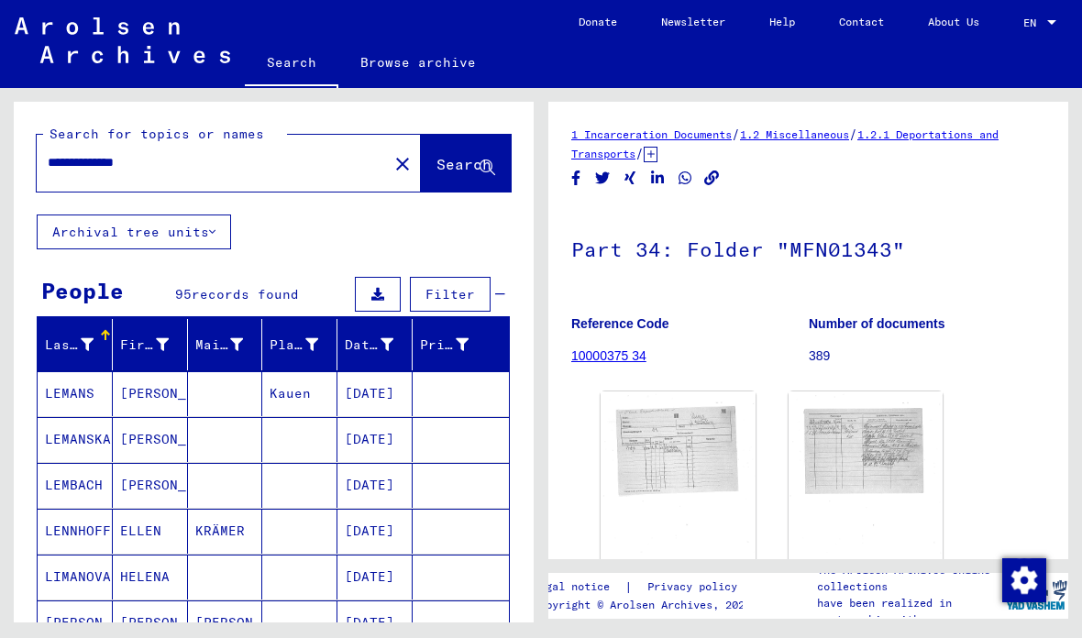
scroll to position [0, 0]
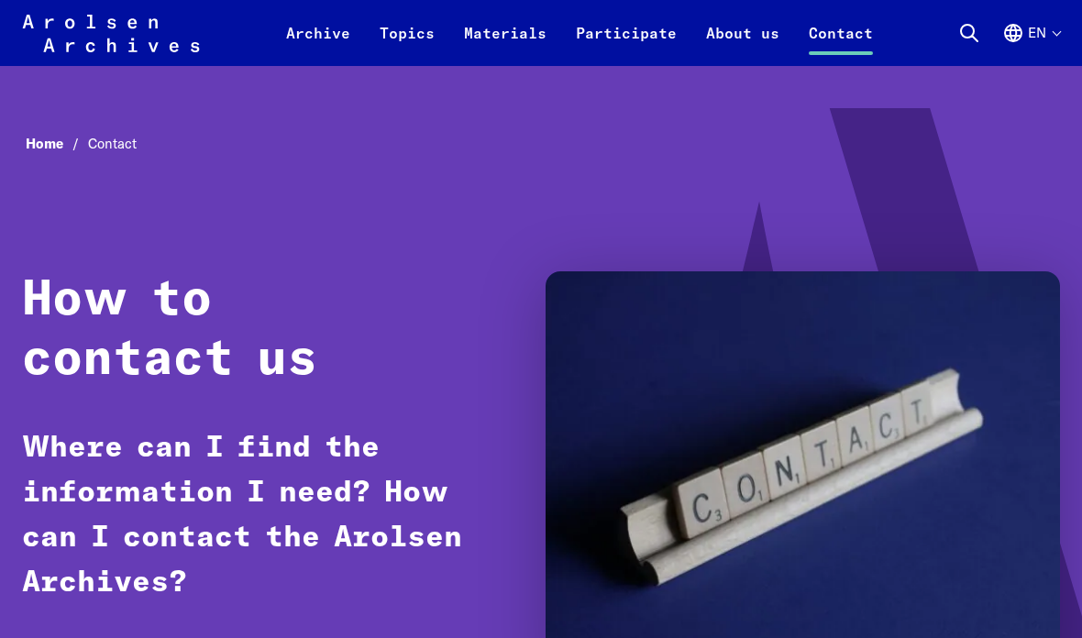
scroll to position [5557, 0]
